Goal: Task Accomplishment & Management: Use online tool/utility

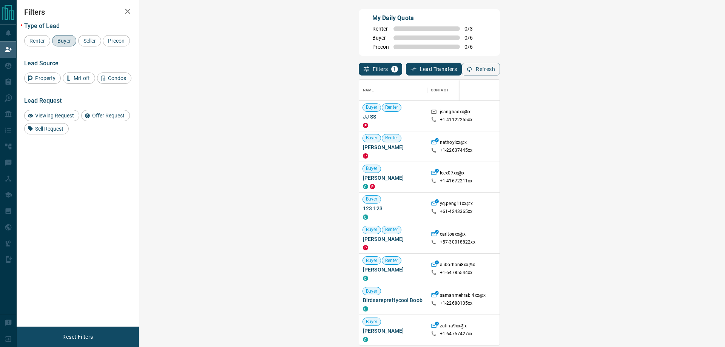
scroll to position [260, 563]
click at [500, 69] on button "Refresh" at bounding box center [480, 69] width 38 height 13
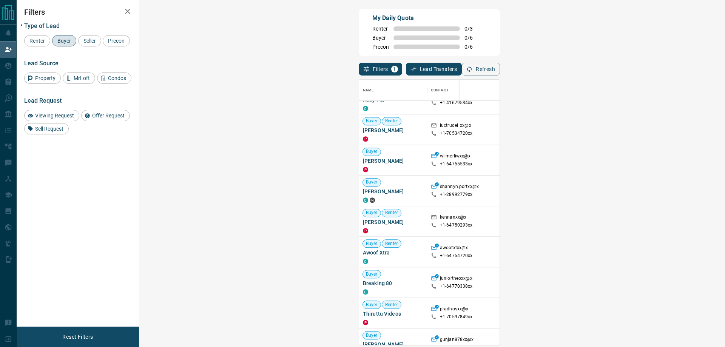
scroll to position [459, 0]
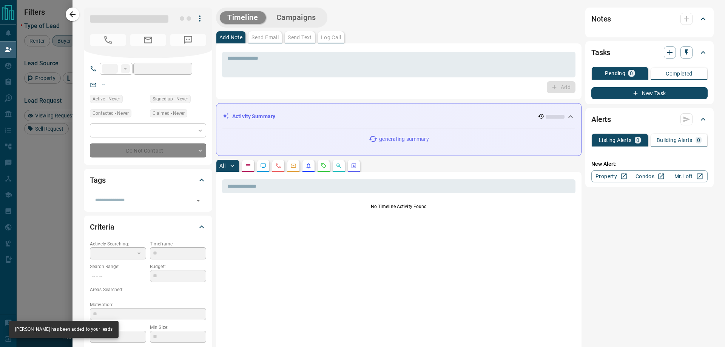
type input "**"
type input "**********"
type input "*"
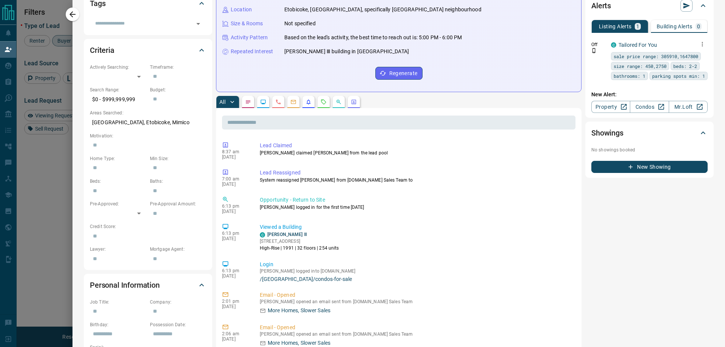
scroll to position [0, 0]
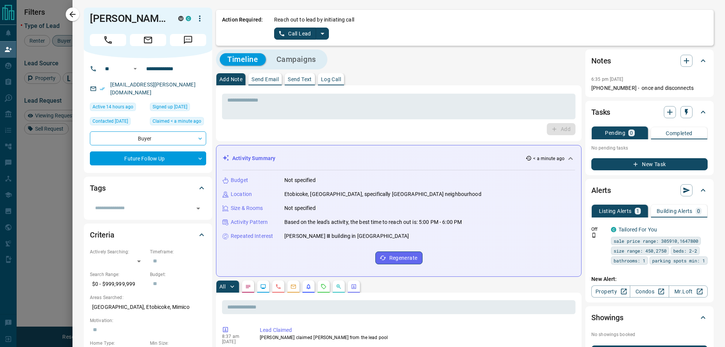
click at [318, 32] on icon "split button" at bounding box center [322, 33] width 9 height 9
click at [303, 61] on li "Log Manual Call" at bounding box center [301, 59] width 46 height 11
click at [287, 31] on button "Log Manual Call" at bounding box center [299, 34] width 50 height 12
click at [283, 33] on button "Yes" at bounding box center [281, 34] width 15 height 12
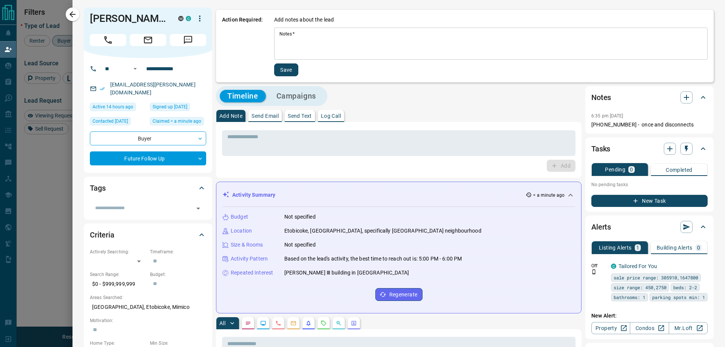
click at [296, 45] on textarea "Notes   *" at bounding box center [490, 44] width 423 height 26
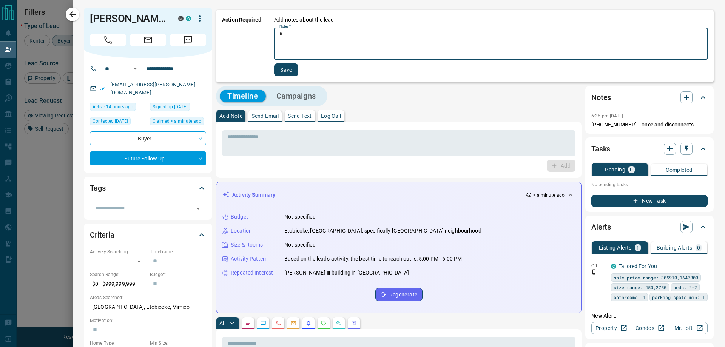
type textarea "*"
click at [293, 69] on button "Save" at bounding box center [286, 69] width 24 height 13
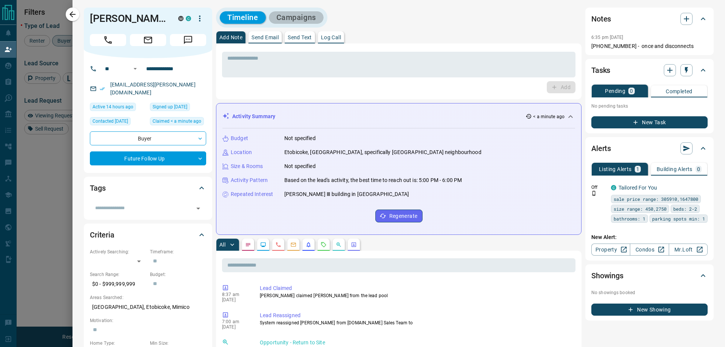
click at [301, 13] on button "Campaigns" at bounding box center [296, 17] width 55 height 12
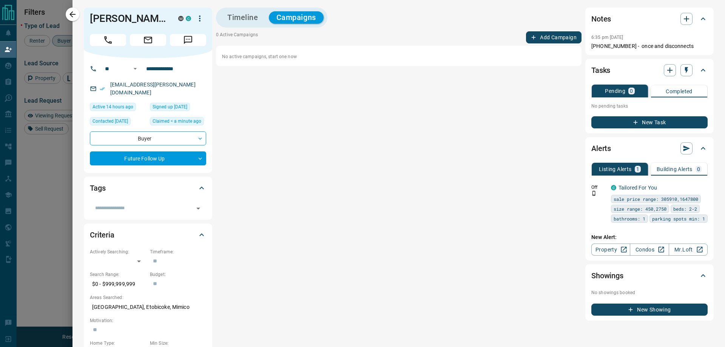
click at [550, 47] on div "No active campaigns, start one now" at bounding box center [398, 56] width 365 height 20
click at [551, 43] on div "0 Active Campaigns Add Campaign No active campaigns, start one now" at bounding box center [398, 48] width 365 height 35
click at [555, 31] on div "Timeline Campaigns 0 Active Campaigns Add Campaign No active campaigns, start o…" at bounding box center [398, 164] width 365 height 313
click at [248, 22] on button "Timeline" at bounding box center [243, 17] width 46 height 12
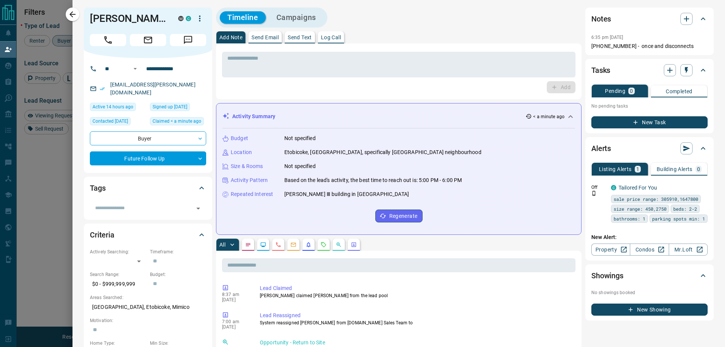
click at [305, 21] on button "Campaigns" at bounding box center [296, 17] width 55 height 12
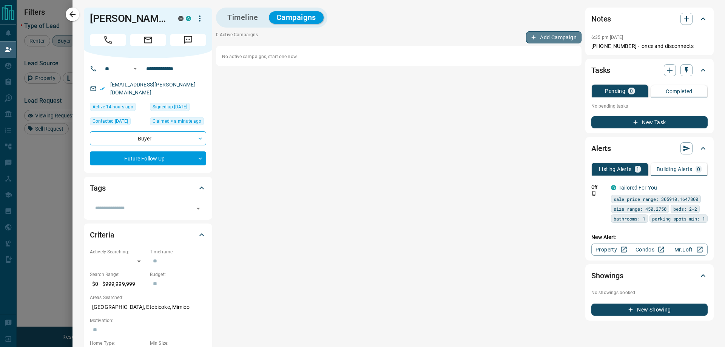
click at [535, 39] on button "Add Campaign" at bounding box center [553, 37] width 55 height 12
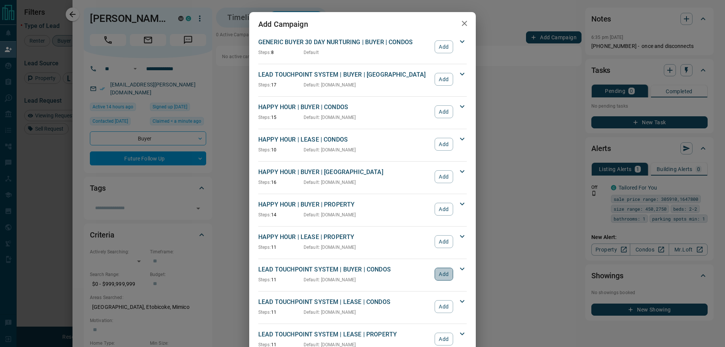
click at [444, 276] on button "Add" at bounding box center [443, 274] width 18 height 13
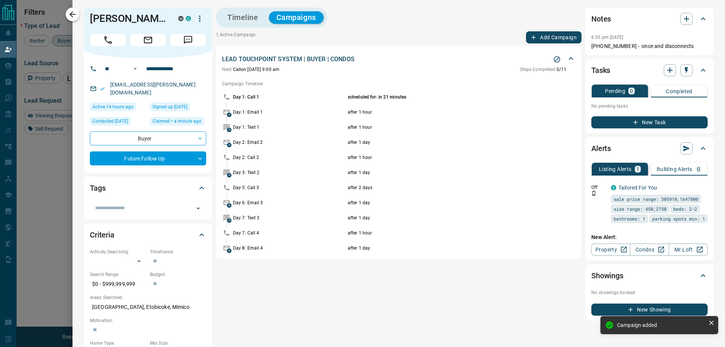
click at [73, 11] on icon "button" at bounding box center [72, 14] width 9 height 9
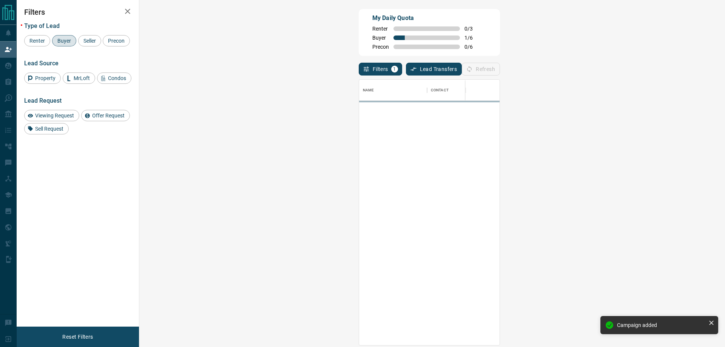
scroll to position [260, 563]
